Goal: Task Accomplishment & Management: Use online tool/utility

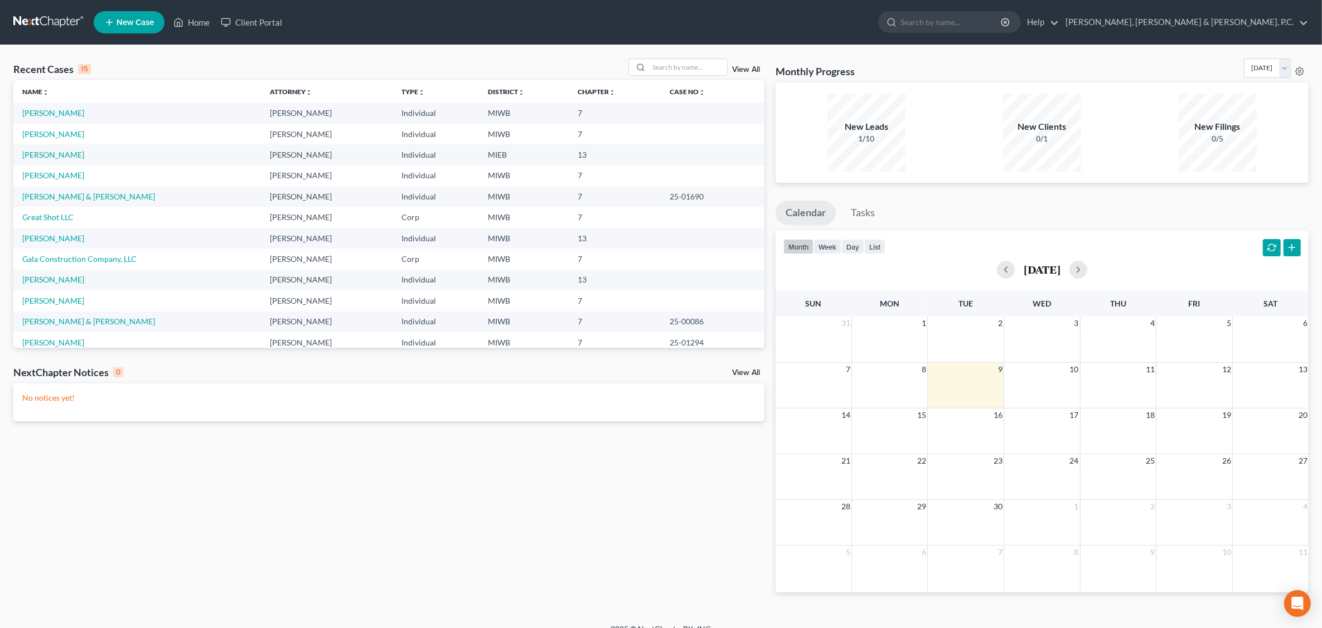
click at [739, 375] on link "View All" at bounding box center [746, 373] width 28 height 8
click at [742, 69] on link "View All" at bounding box center [746, 70] width 28 height 8
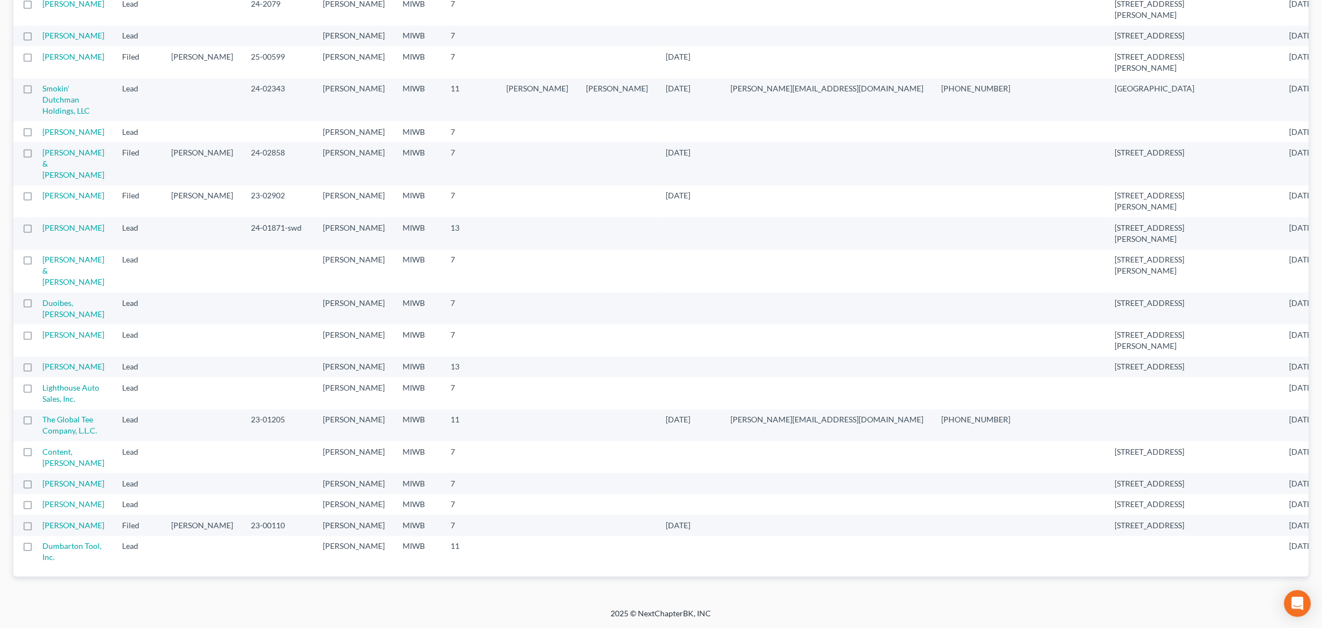
scroll to position [591, 0]
click at [88, 142] on td "[PERSON_NAME] & [PERSON_NAME]" at bounding box center [77, 163] width 71 height 43
click at [55, 148] on link "[PERSON_NAME] & [PERSON_NAME]" at bounding box center [73, 164] width 62 height 32
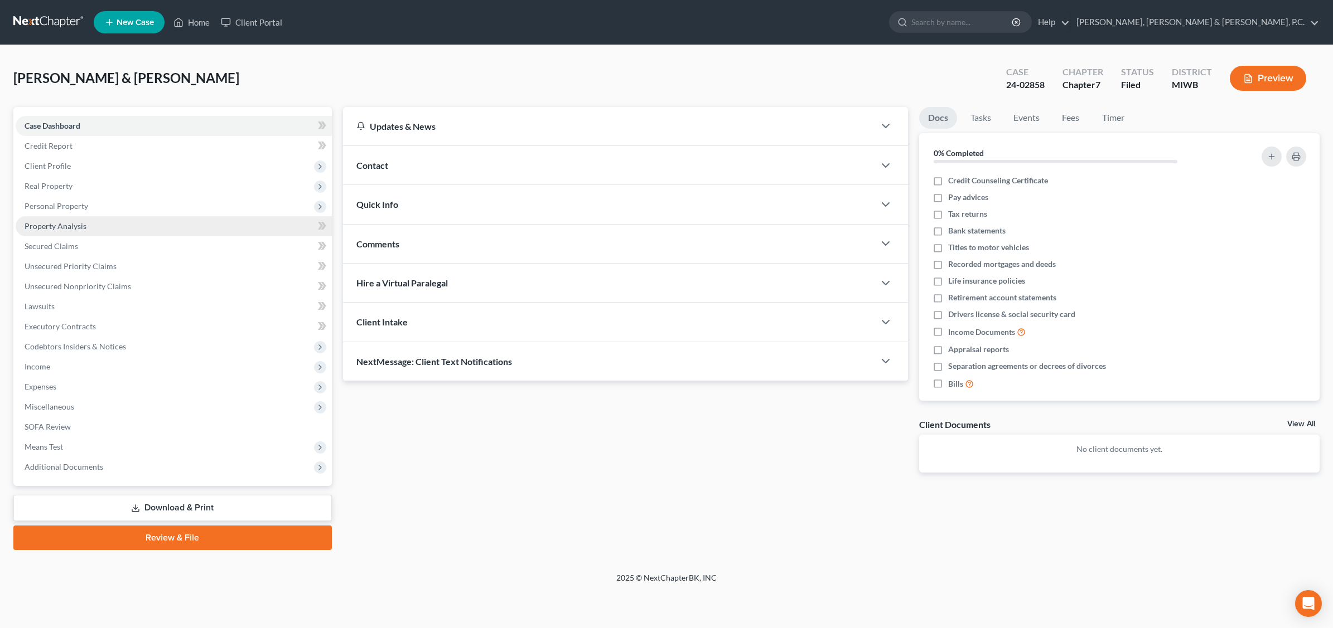
click at [65, 224] on span "Property Analysis" at bounding box center [56, 225] width 62 height 9
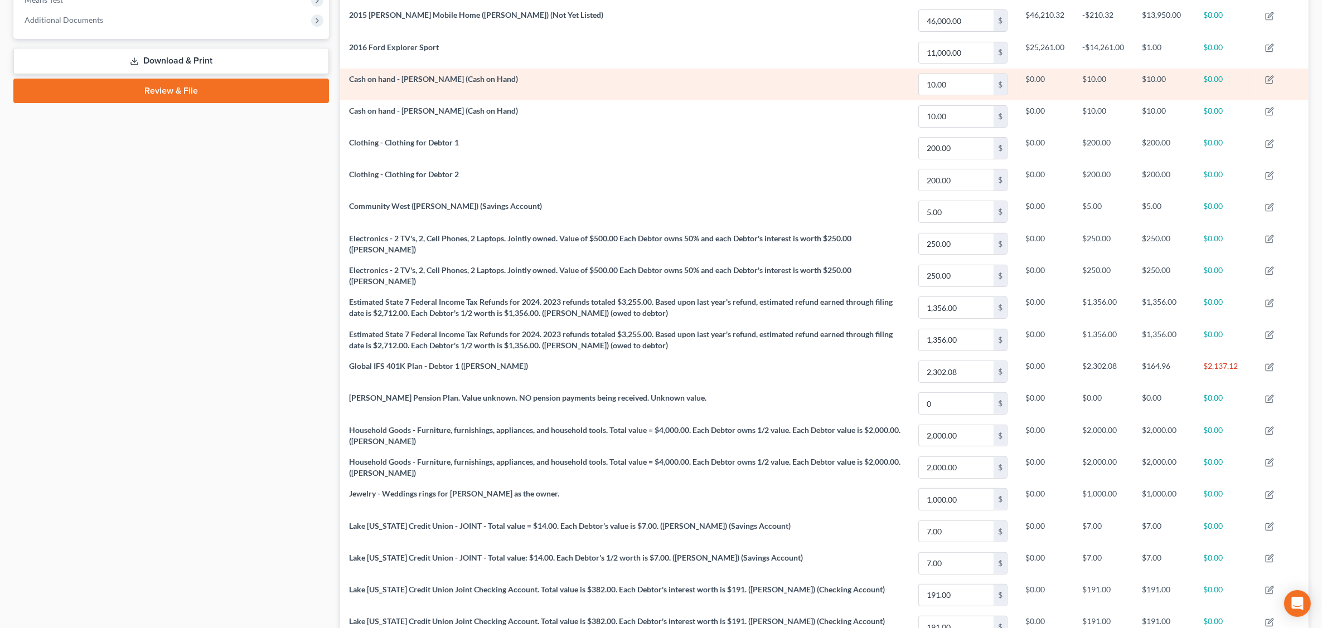
scroll to position [99, 0]
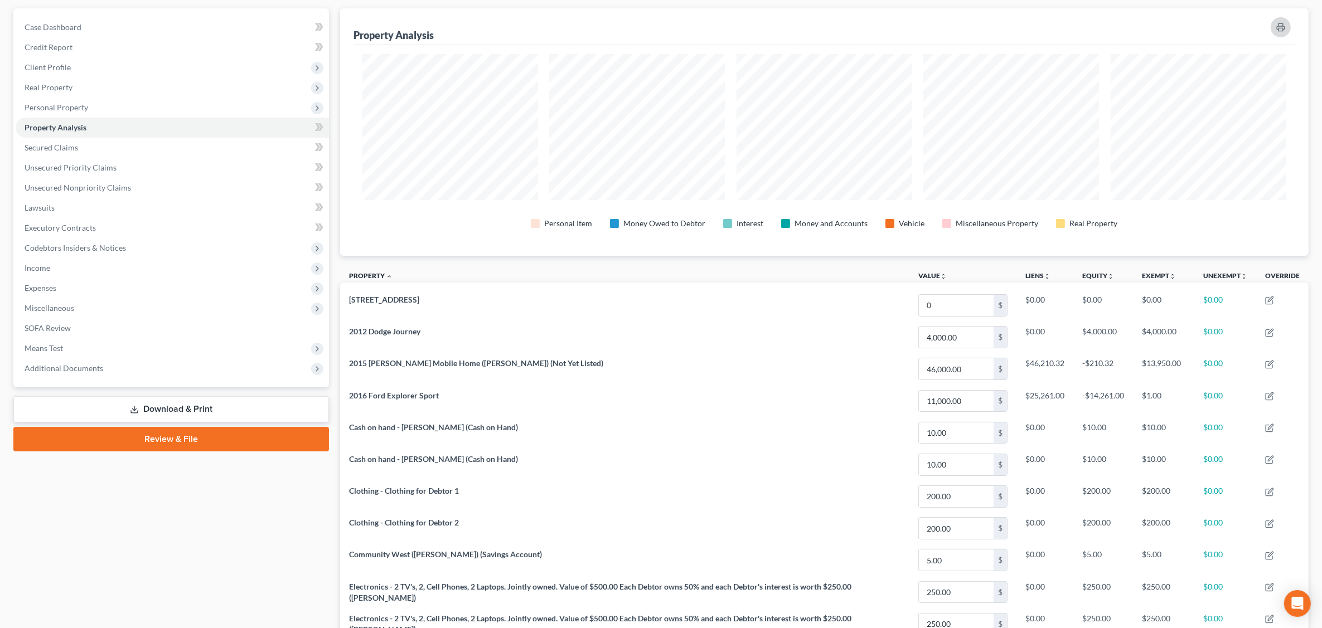
click at [1063, 26] on icon "button" at bounding box center [1280, 27] width 9 height 9
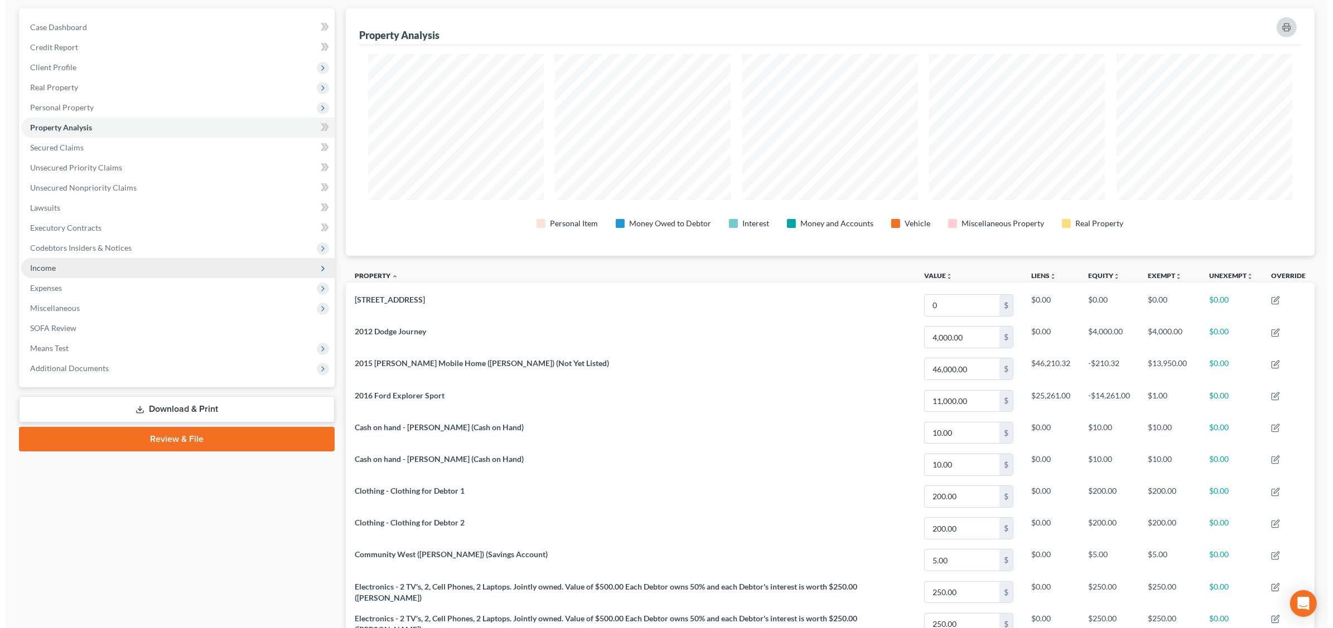
scroll to position [0, 0]
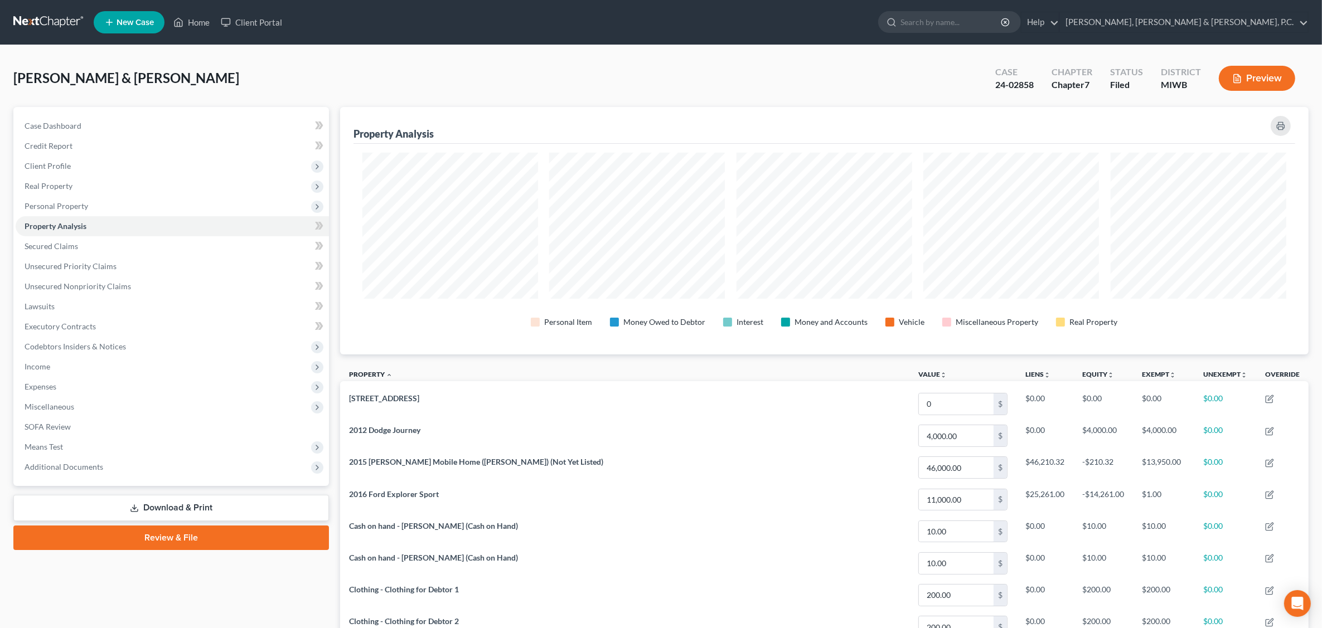
click at [1063, 80] on button "Preview" at bounding box center [1257, 78] width 76 height 25
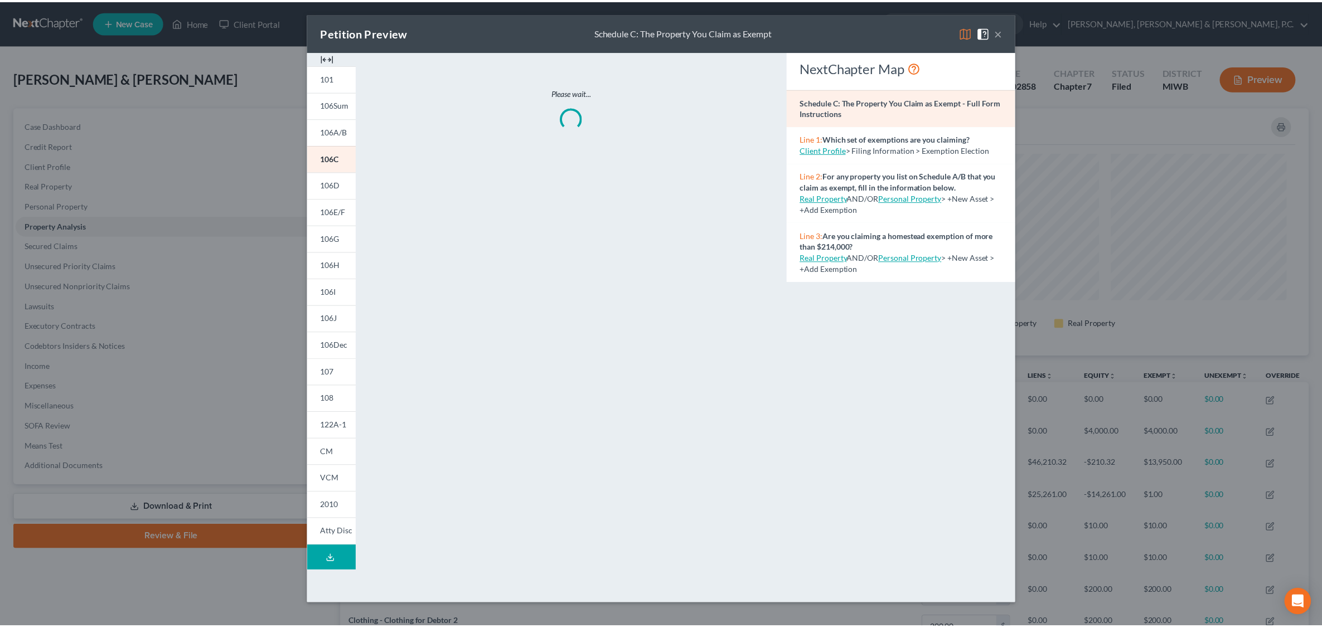
scroll to position [249, 976]
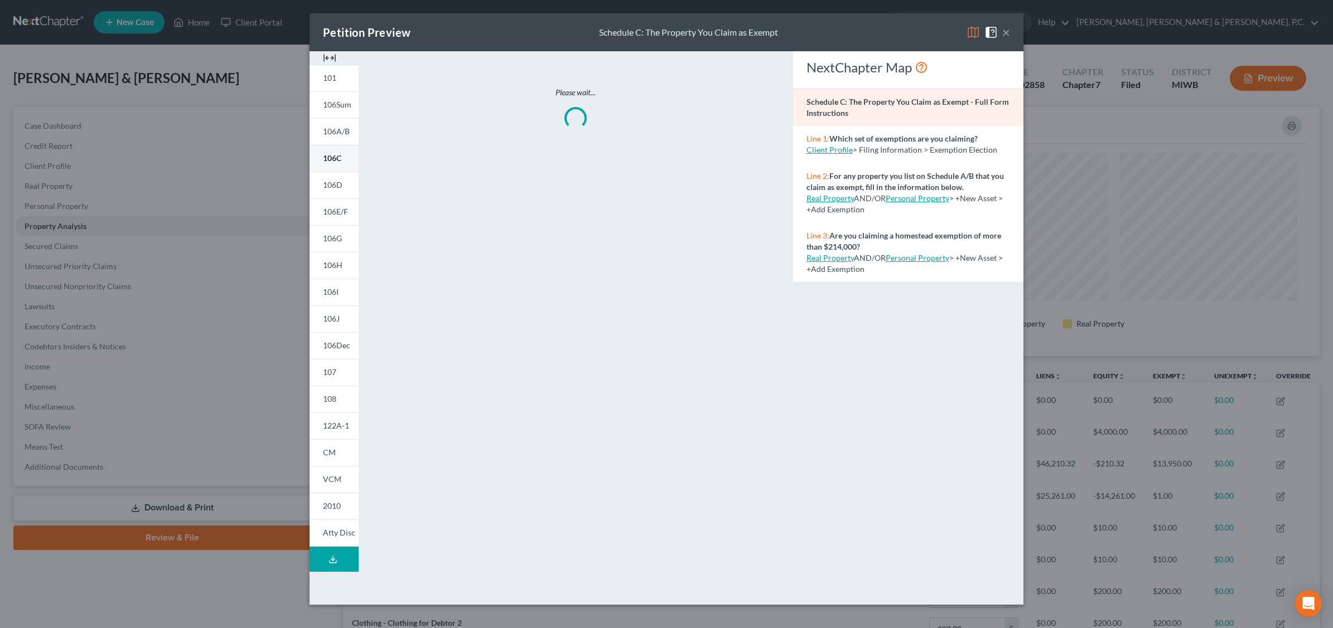
click at [345, 159] on link "106C" at bounding box center [333, 158] width 49 height 27
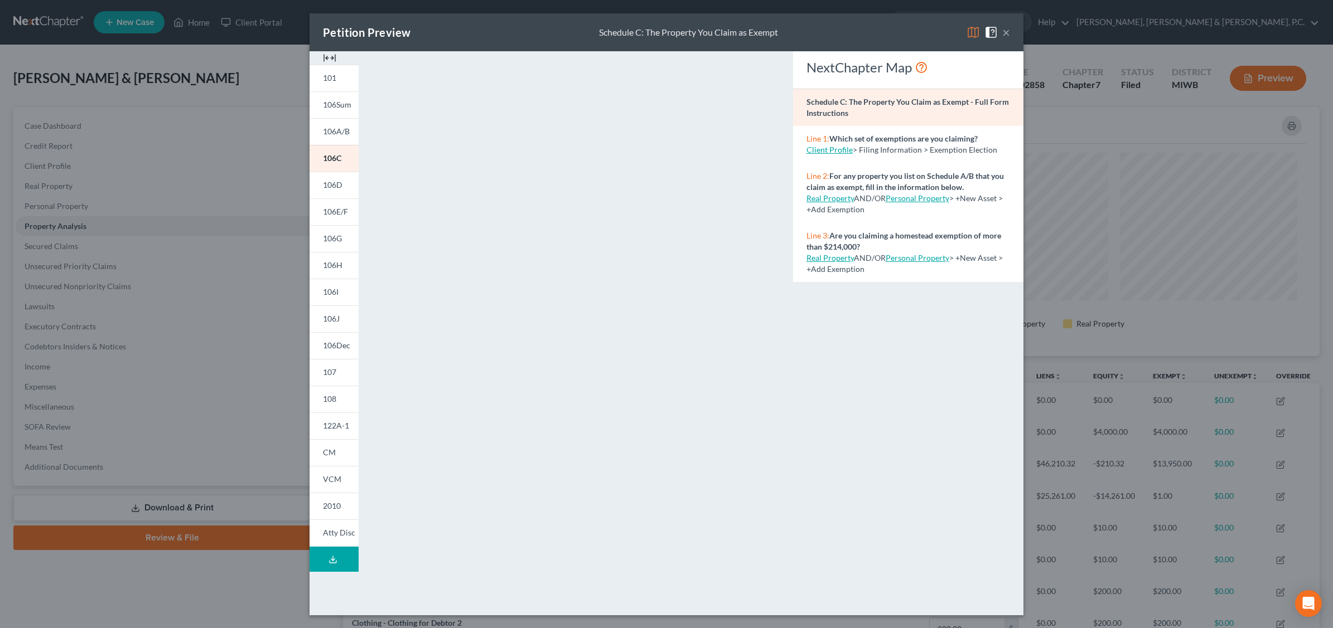
click at [1007, 32] on button "×" at bounding box center [1006, 32] width 8 height 13
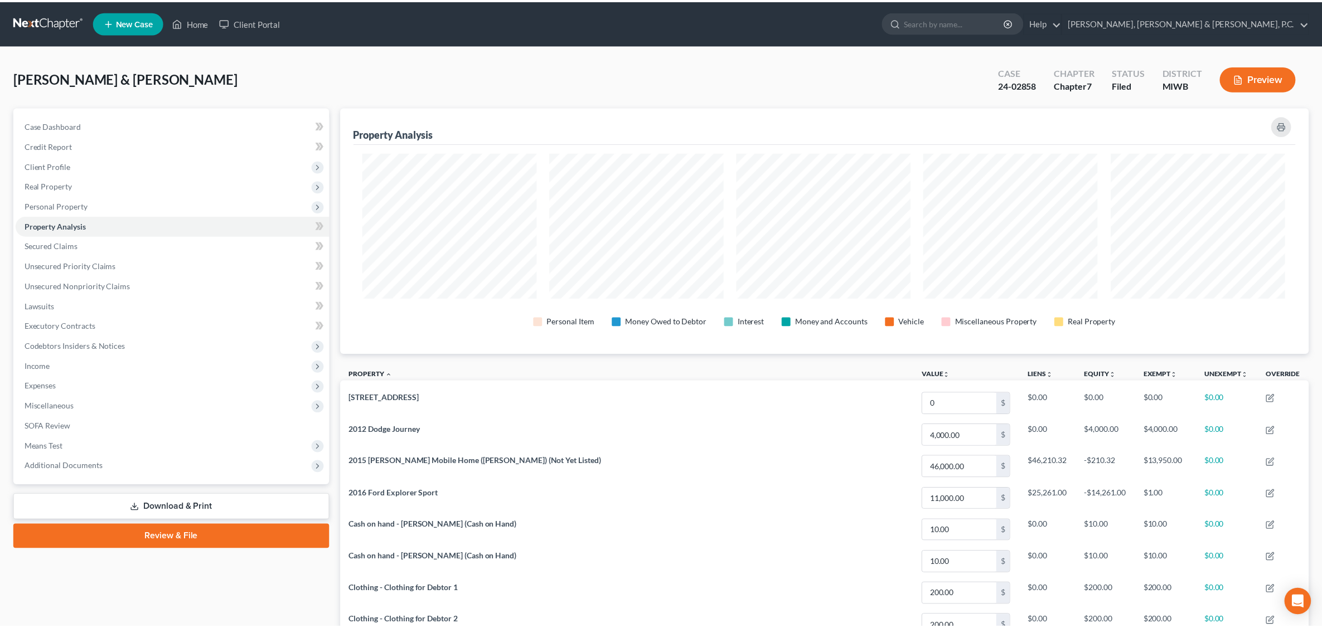
scroll to position [557382, 556660]
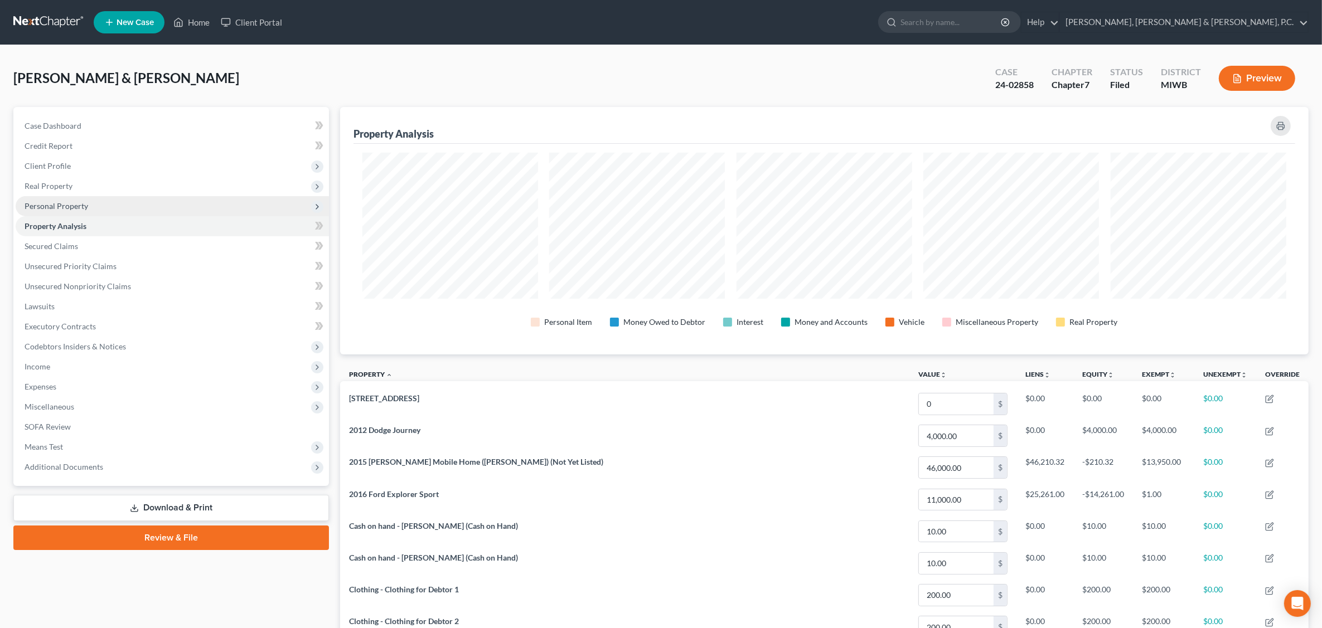
click at [54, 202] on span "Personal Property" at bounding box center [57, 205] width 64 height 9
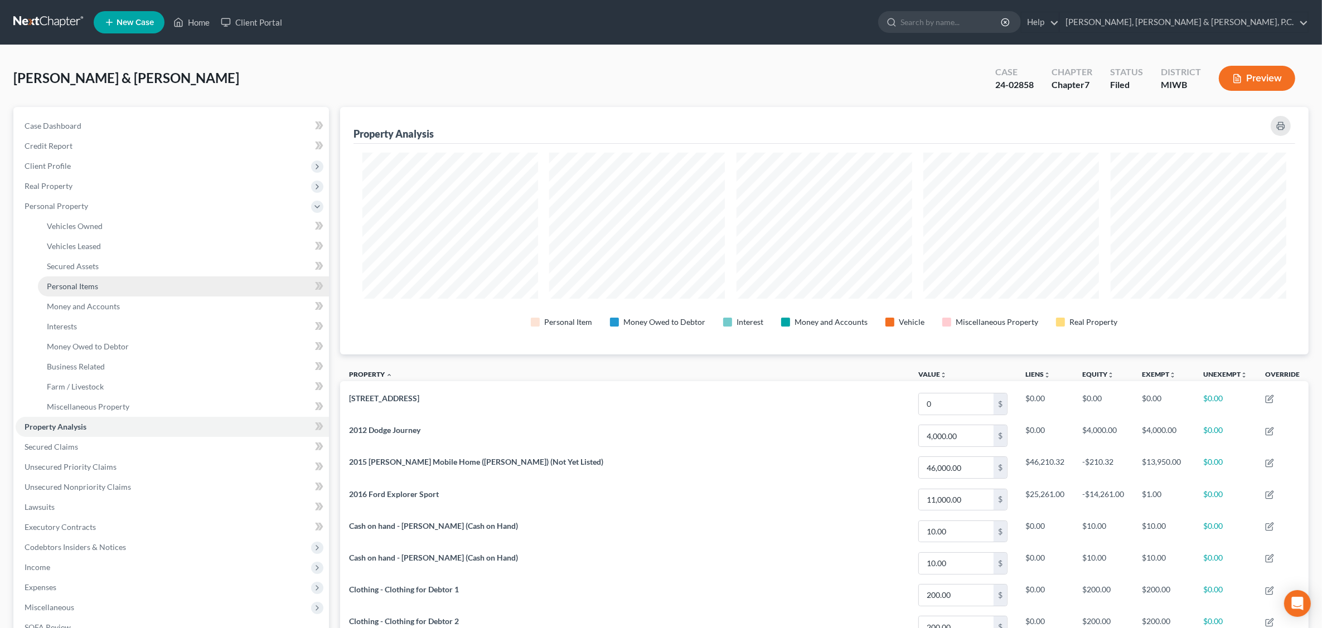
click at [82, 283] on span "Personal Items" at bounding box center [72, 286] width 51 height 9
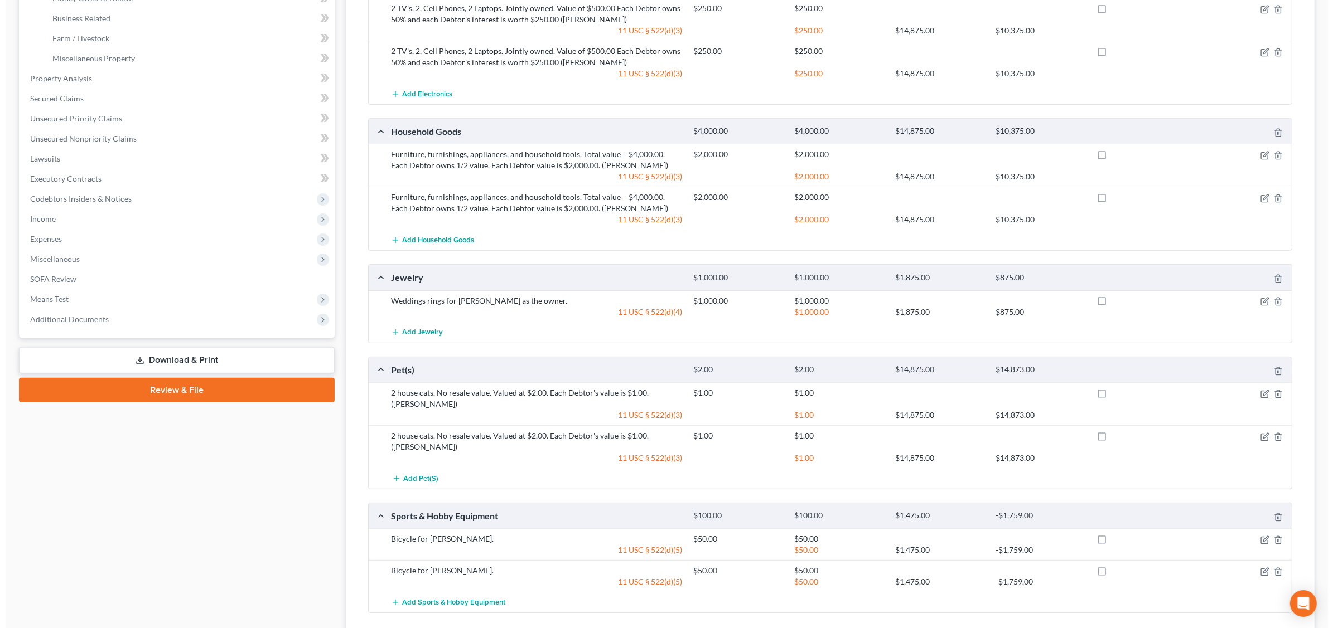
scroll to position [418, 0]
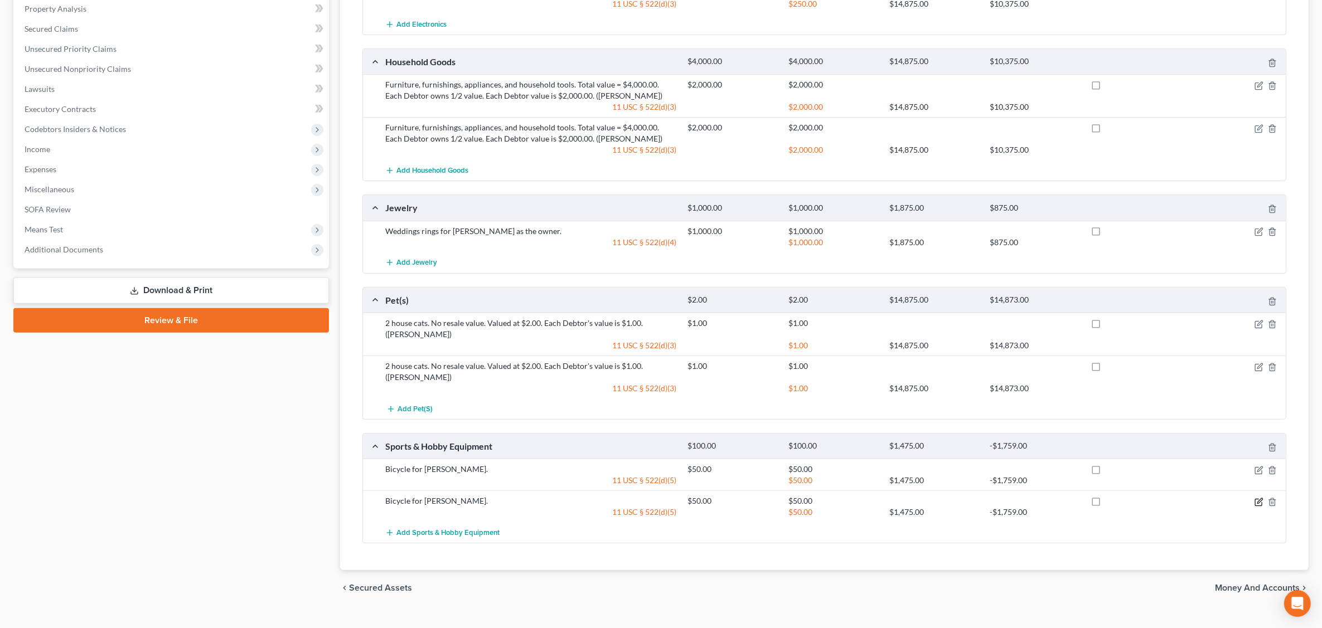
click at [1063, 498] on icon "button" at bounding box center [1259, 502] width 9 height 9
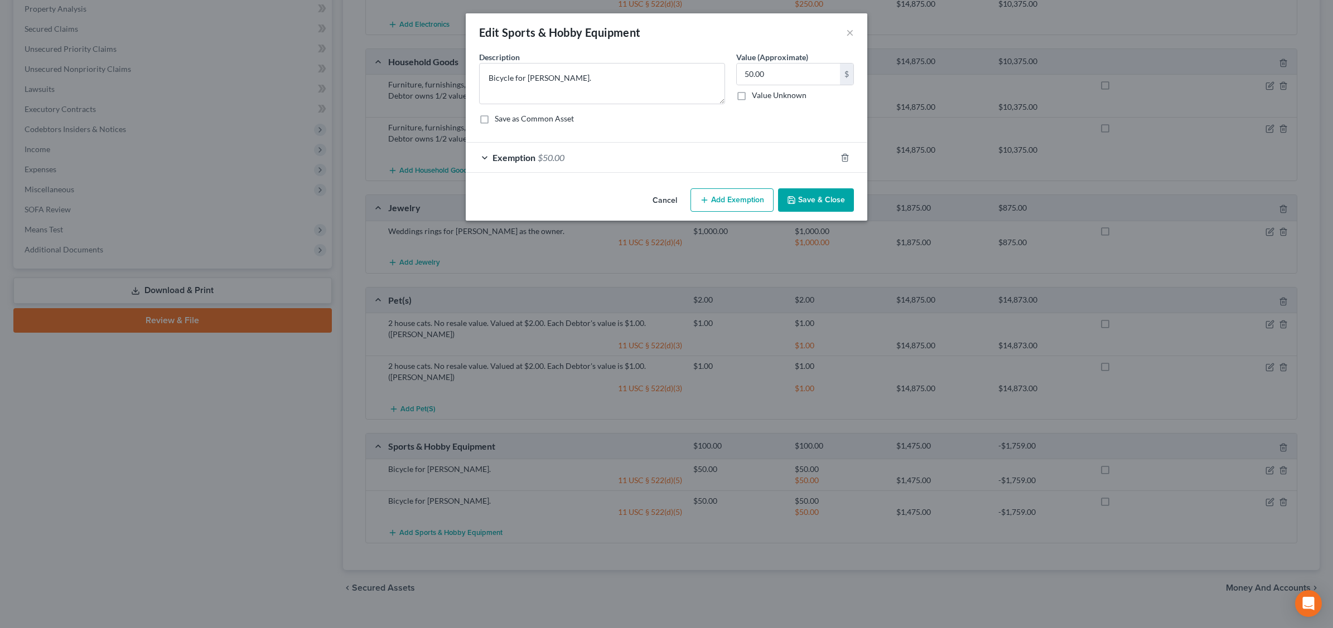
click at [762, 158] on div "Exemption $50.00" at bounding box center [651, 158] width 370 height 30
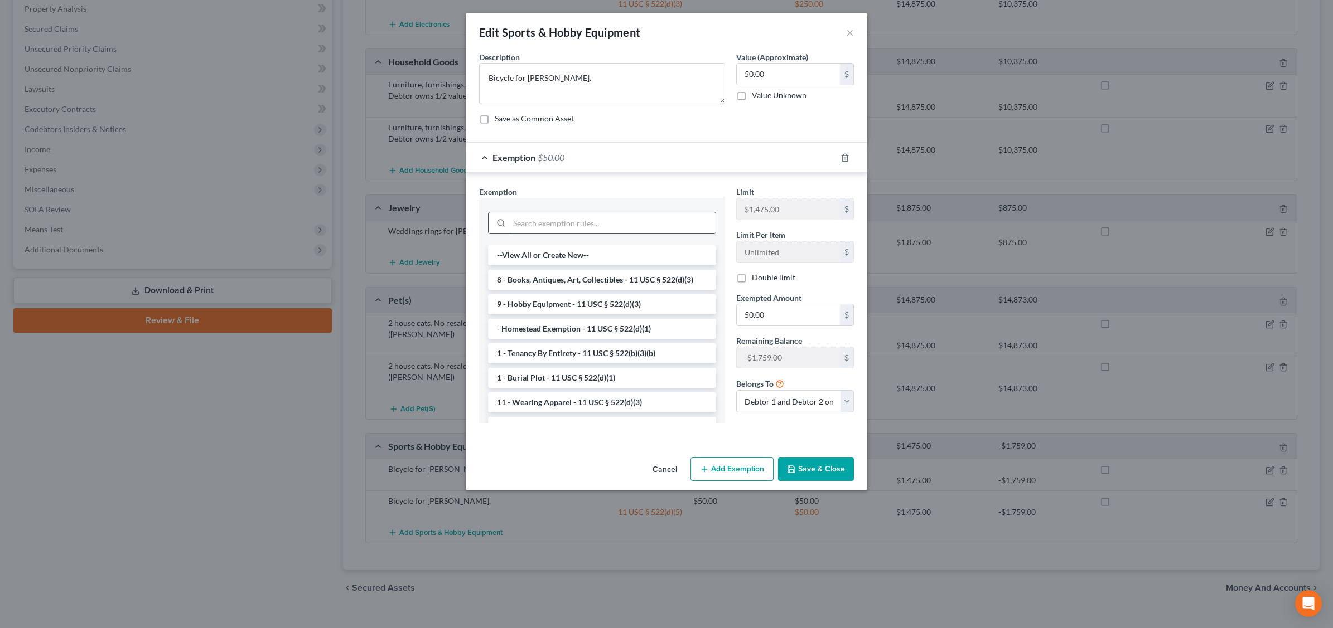
click at [570, 224] on input "search" at bounding box center [612, 222] width 206 height 21
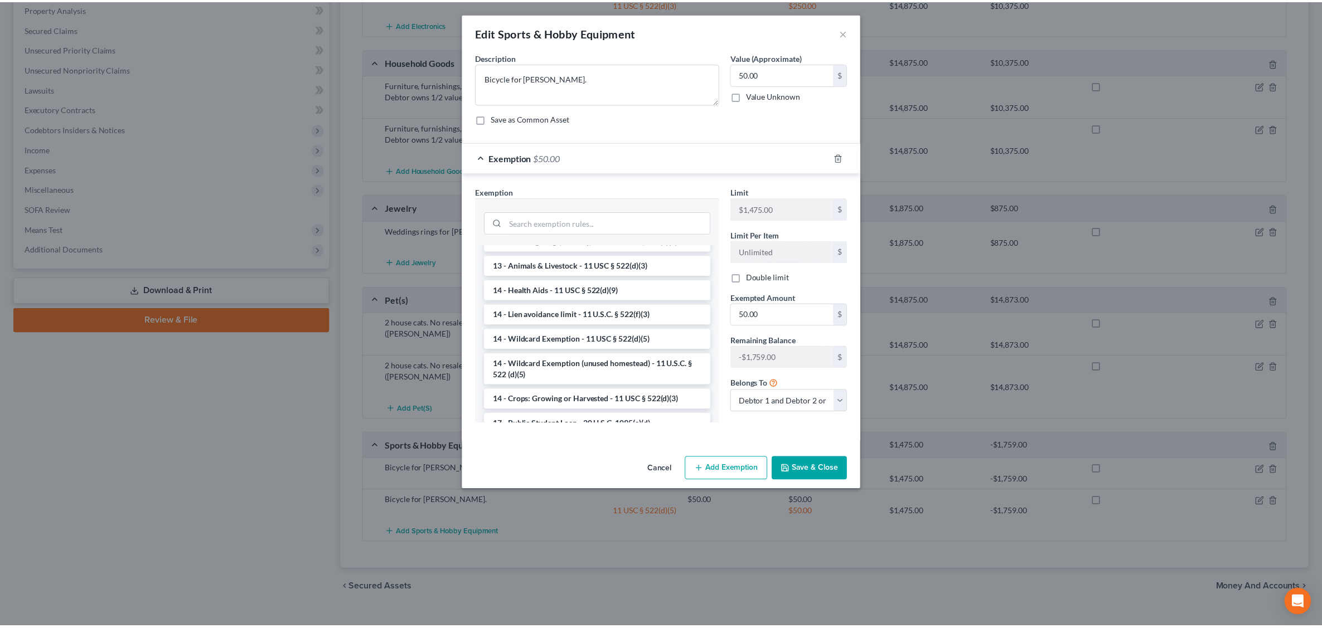
scroll to position [213, 0]
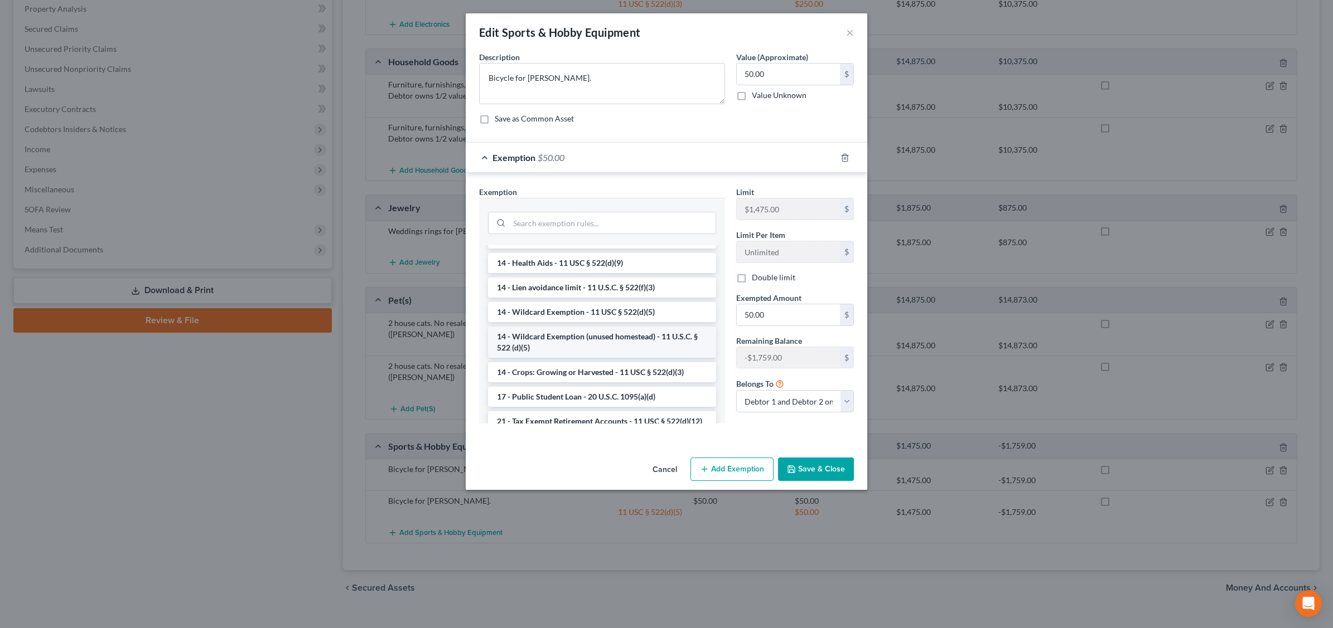
click at [615, 341] on li "14 - Wildcard Exemption (unused homestead) - 11 U.S.C. § 522 (d)(5)" at bounding box center [602, 342] width 228 height 31
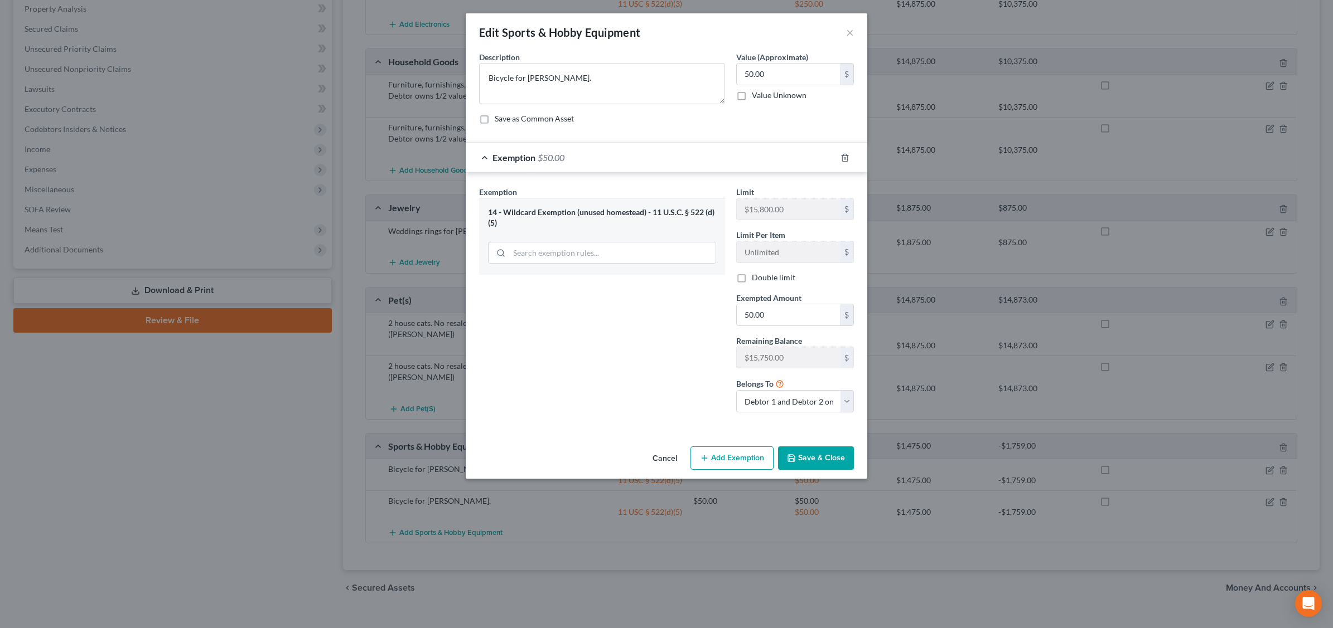
click at [667, 466] on button "Cancel" at bounding box center [665, 459] width 42 height 22
